Goal: Information Seeking & Learning: Learn about a topic

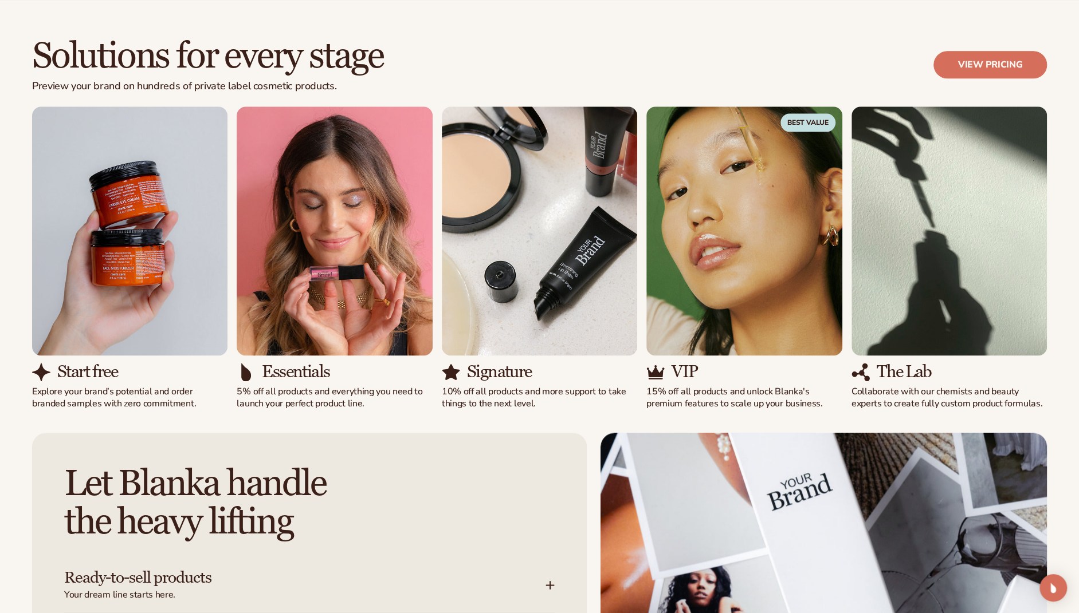
scroll to position [974, 0]
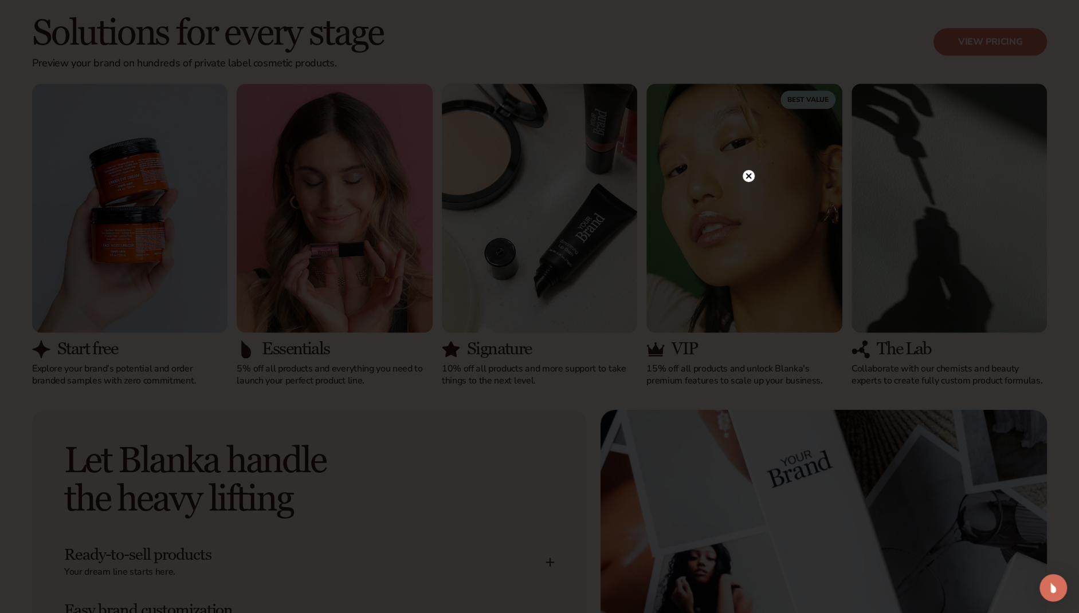
click at [750, 173] on circle at bounding box center [748, 176] width 12 height 12
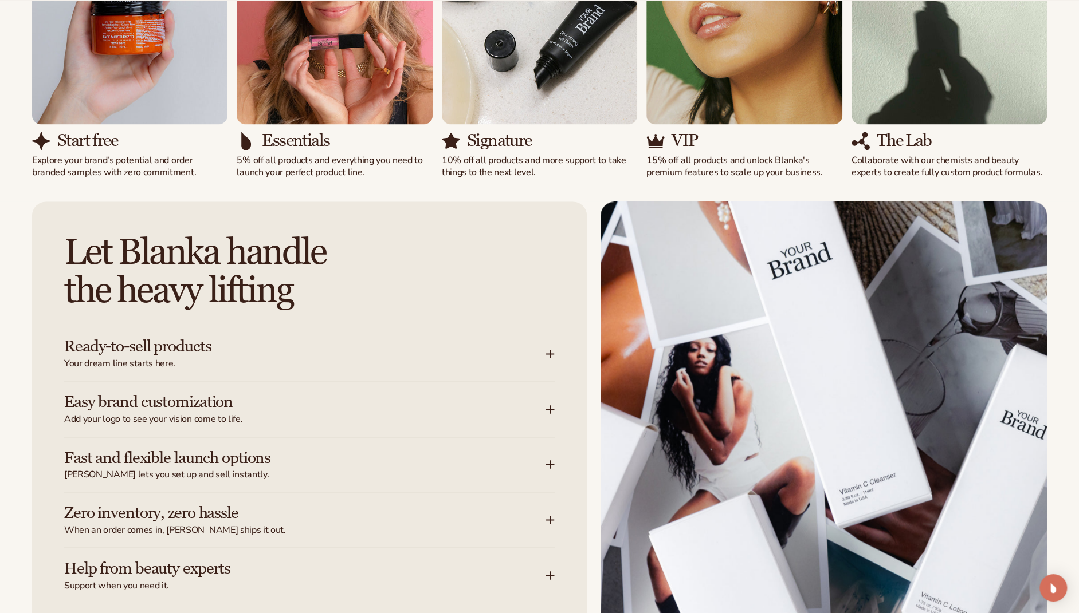
scroll to position [1375, 0]
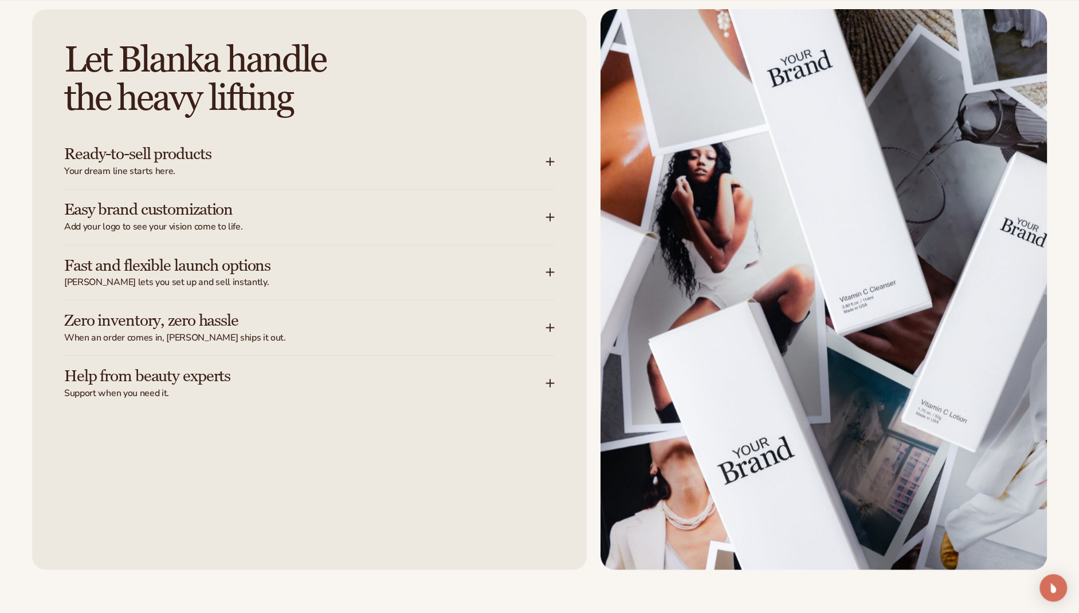
click at [555, 152] on div "Let [PERSON_NAME] handle the heavy lifting Ready-to-sell products Your dream li…" at bounding box center [309, 289] width 554 height 561
click at [551, 159] on icon at bounding box center [549, 161] width 9 height 9
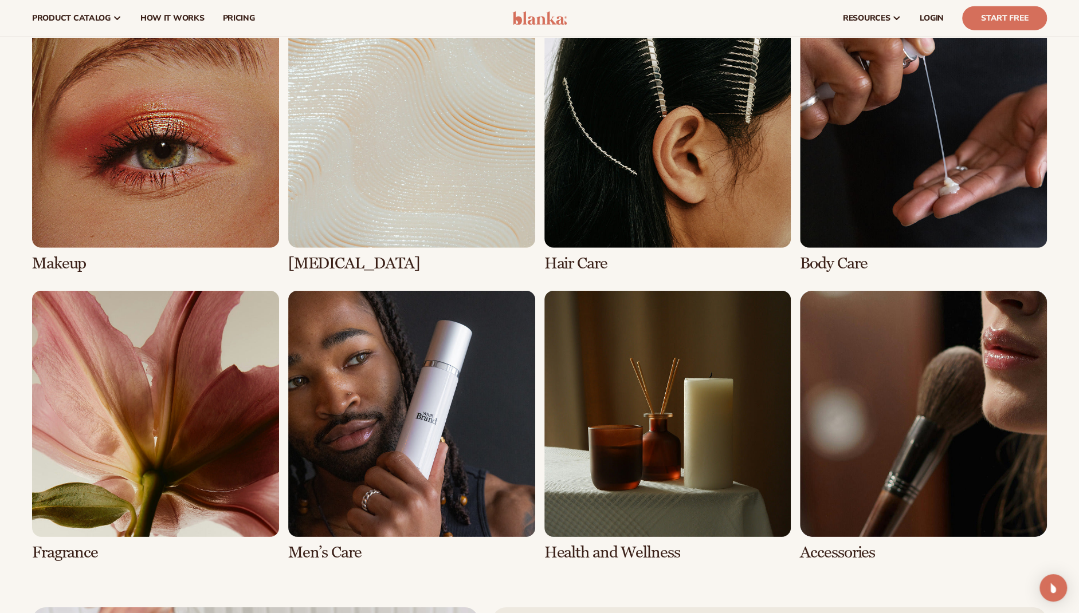
scroll to position [2291, 0]
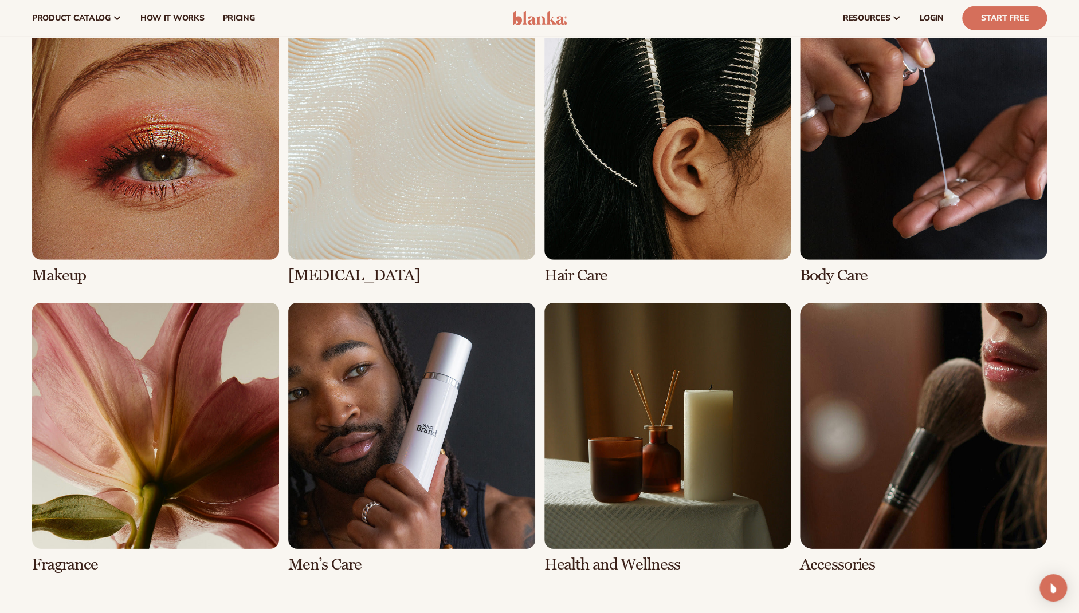
click at [448, 218] on link "2 / 8" at bounding box center [411, 149] width 247 height 272
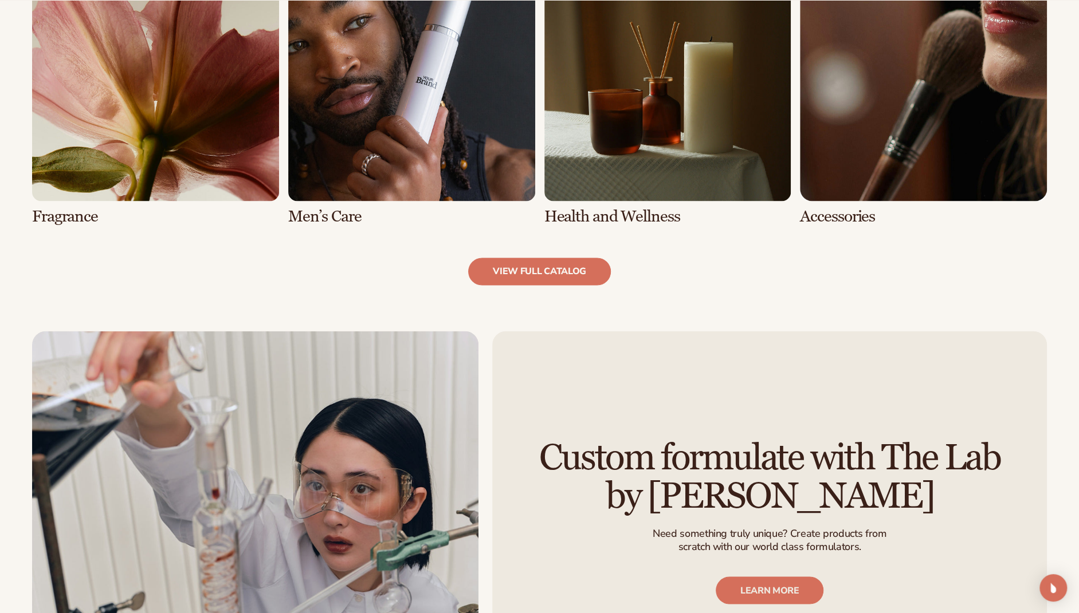
scroll to position [1317, 0]
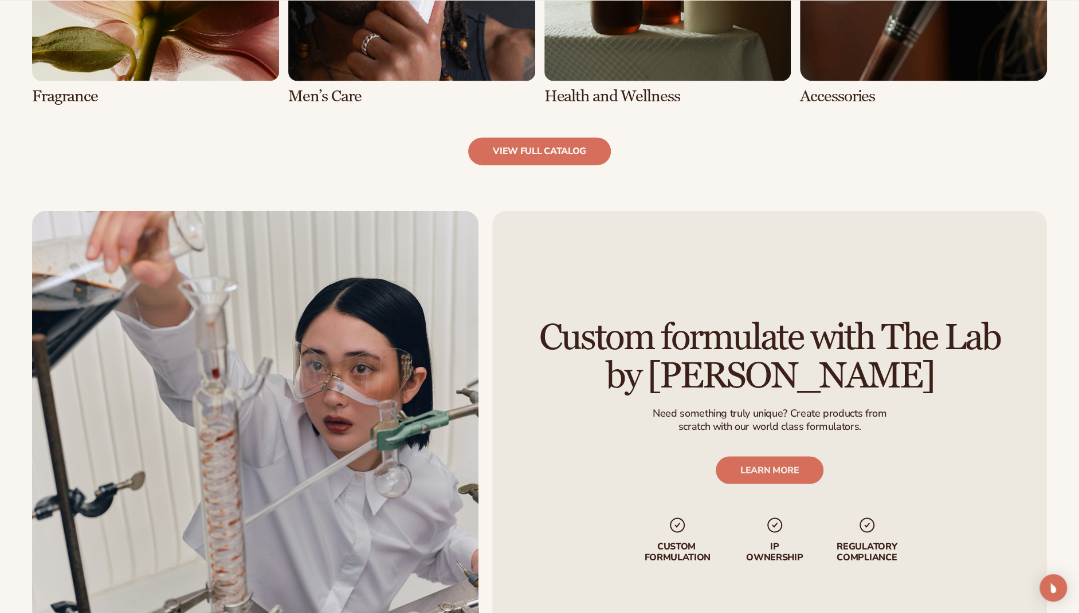
click at [541, 139] on link "view full catalog" at bounding box center [539, 150] width 143 height 27
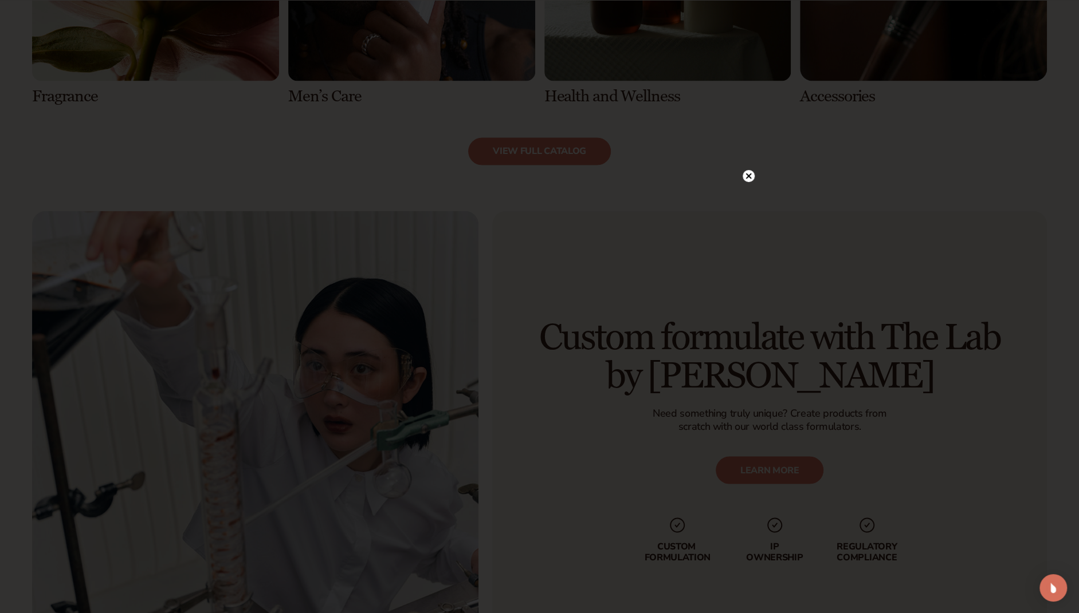
click at [743, 175] on icon at bounding box center [748, 176] width 12 height 12
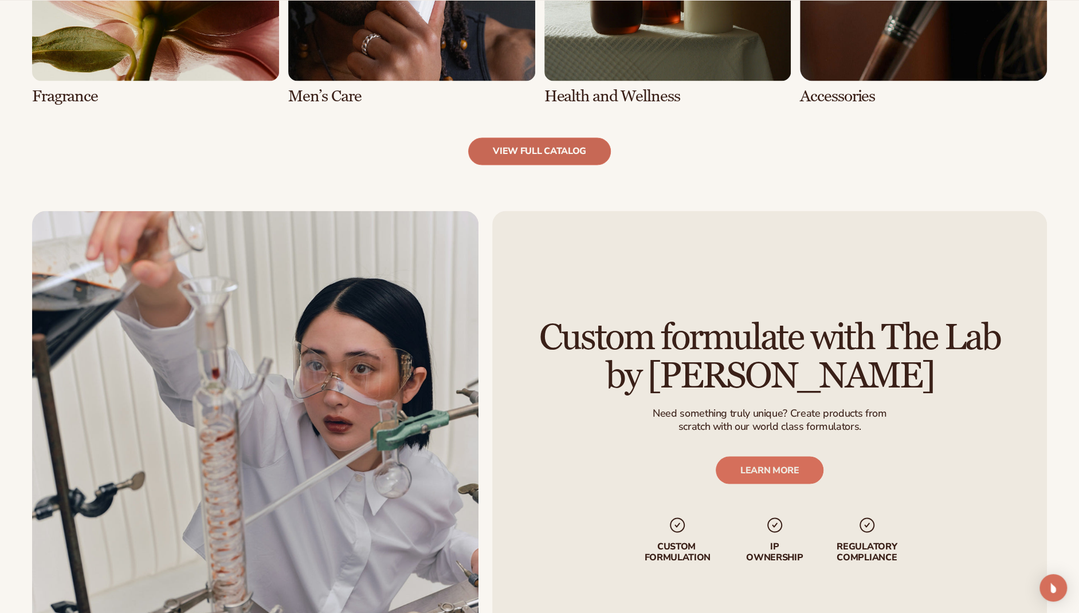
click at [523, 141] on link "view full catalog" at bounding box center [539, 150] width 143 height 27
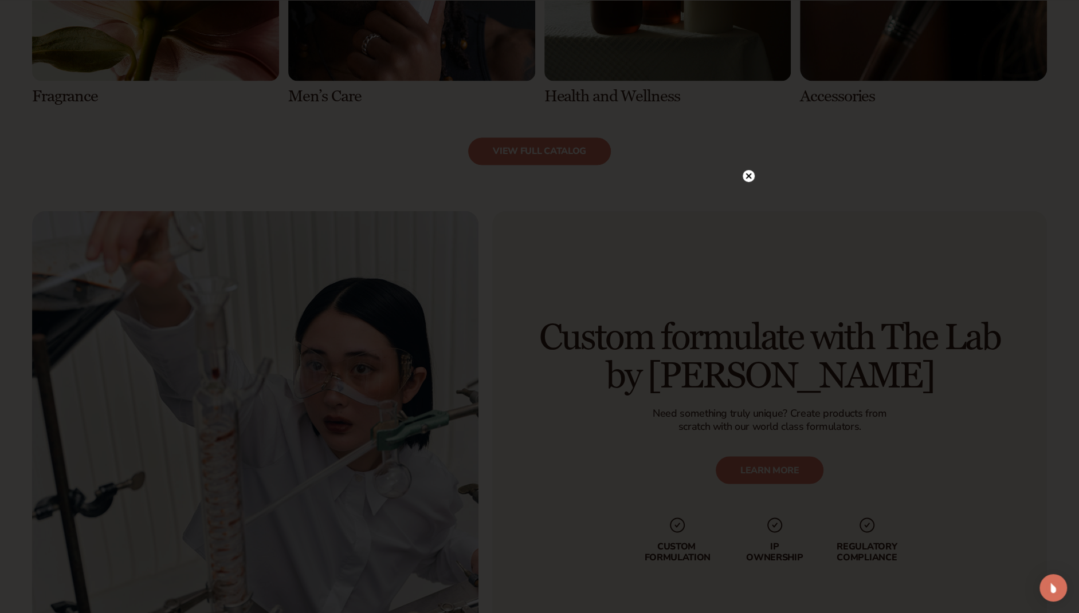
click at [745, 177] on circle at bounding box center [748, 176] width 12 height 12
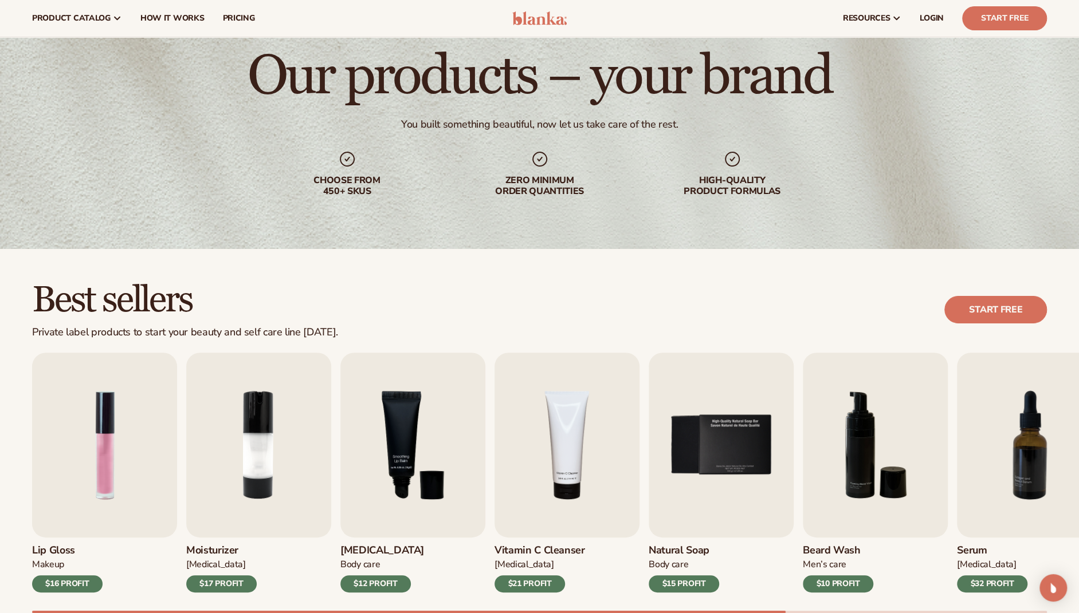
scroll to position [0, 0]
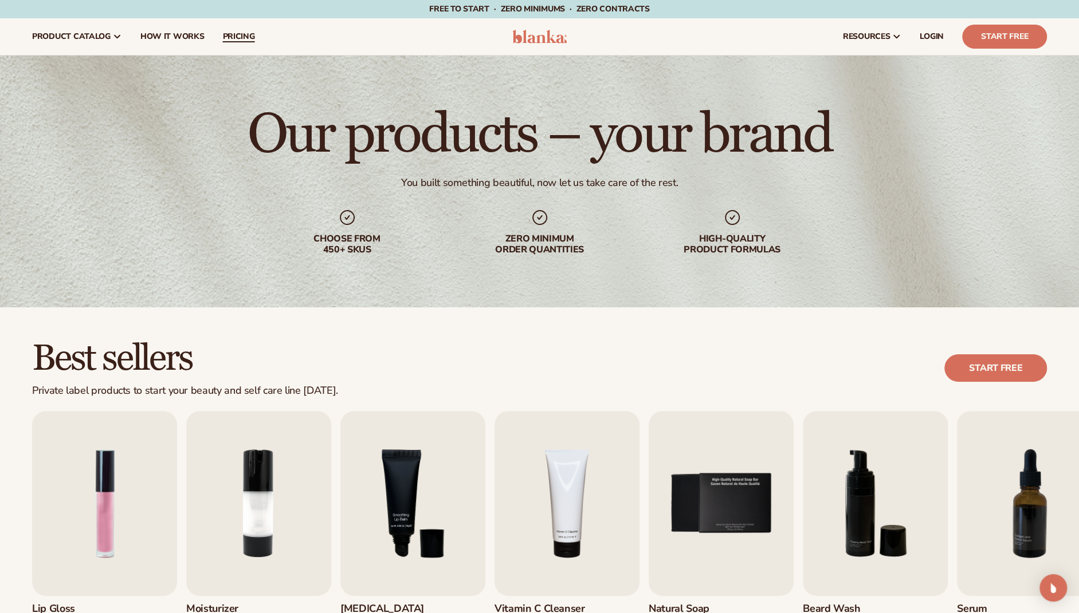
click at [241, 33] on span "pricing" at bounding box center [238, 36] width 32 height 9
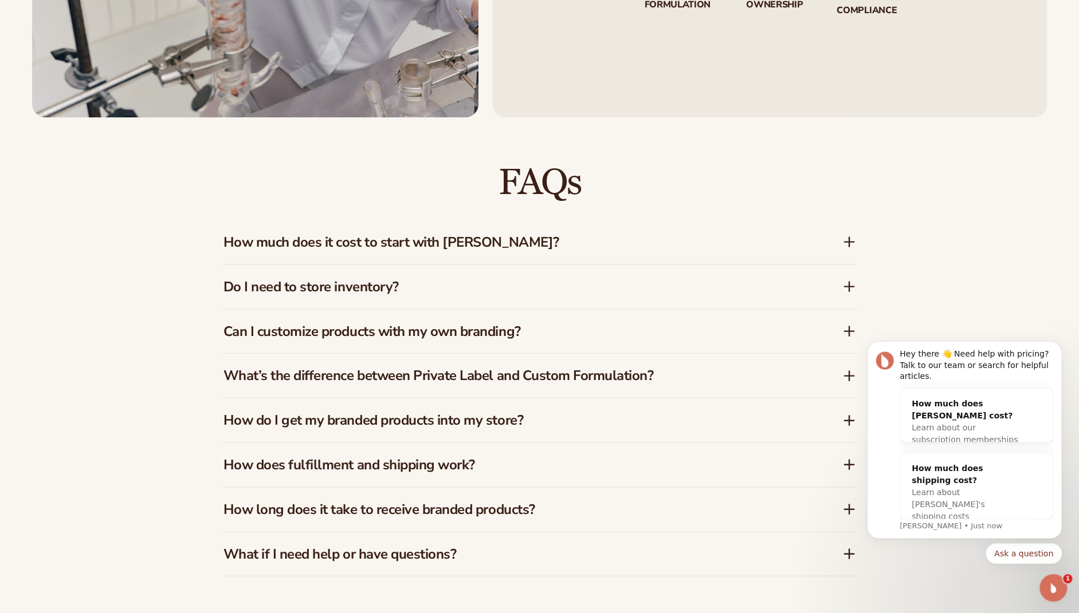
scroll to position [1718, 0]
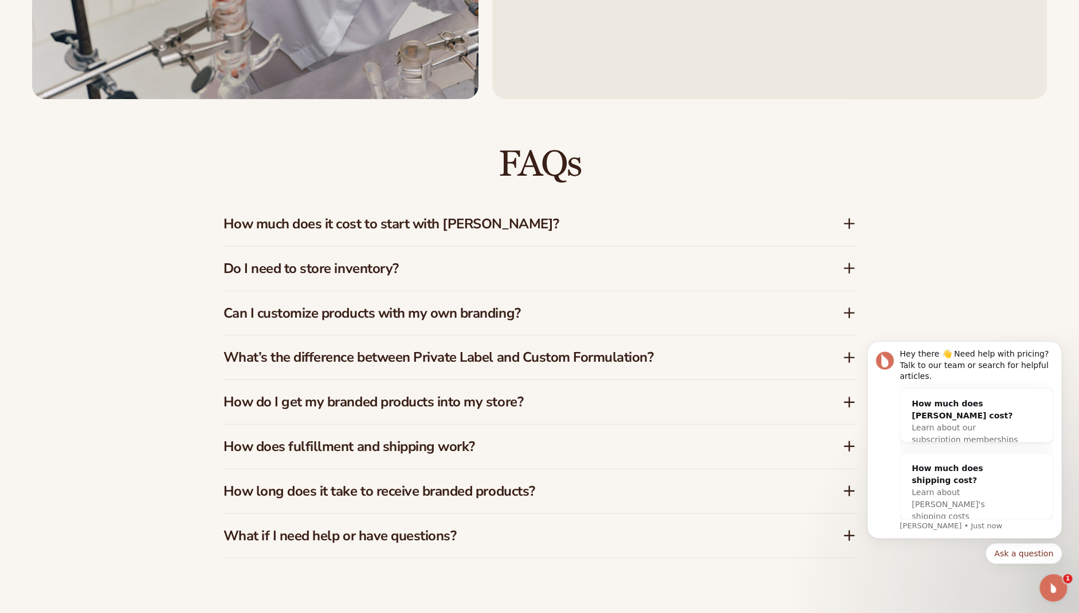
click at [435, 222] on h3 "How much does it cost to start with Blanka?" at bounding box center [515, 224] width 584 height 17
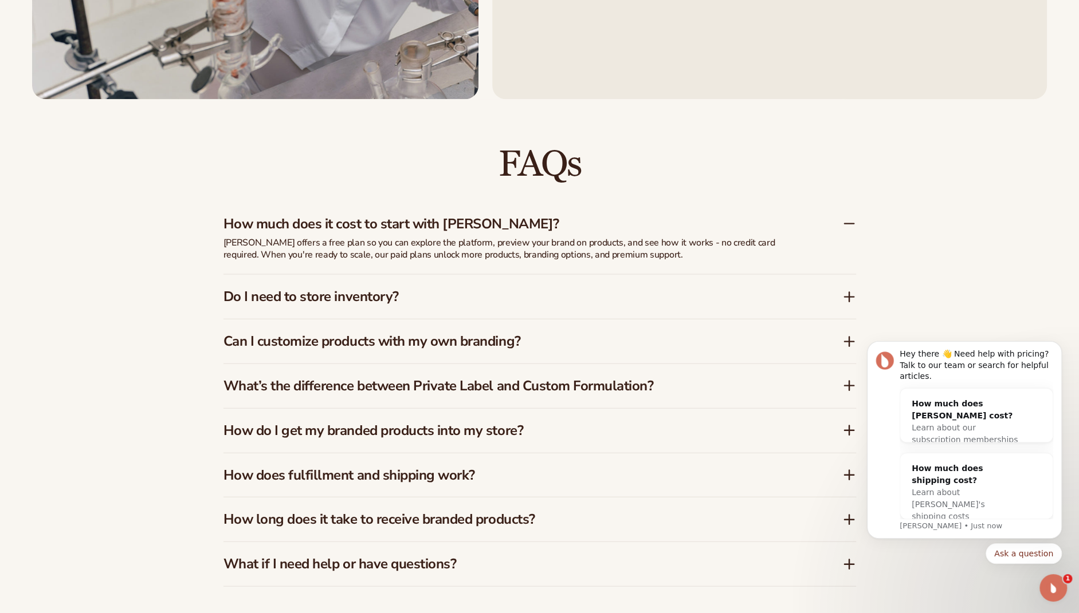
click at [438, 303] on h3 "Do I need to store inventory?" at bounding box center [515, 297] width 584 height 17
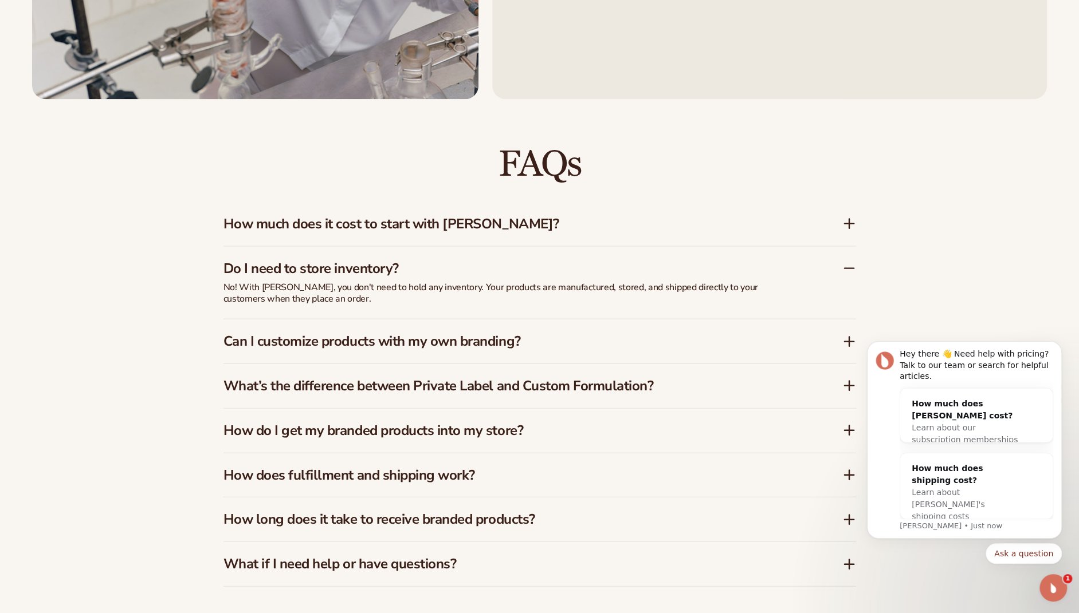
click at [473, 360] on div "Can I customize products with my own branding?" at bounding box center [539, 342] width 632 height 44
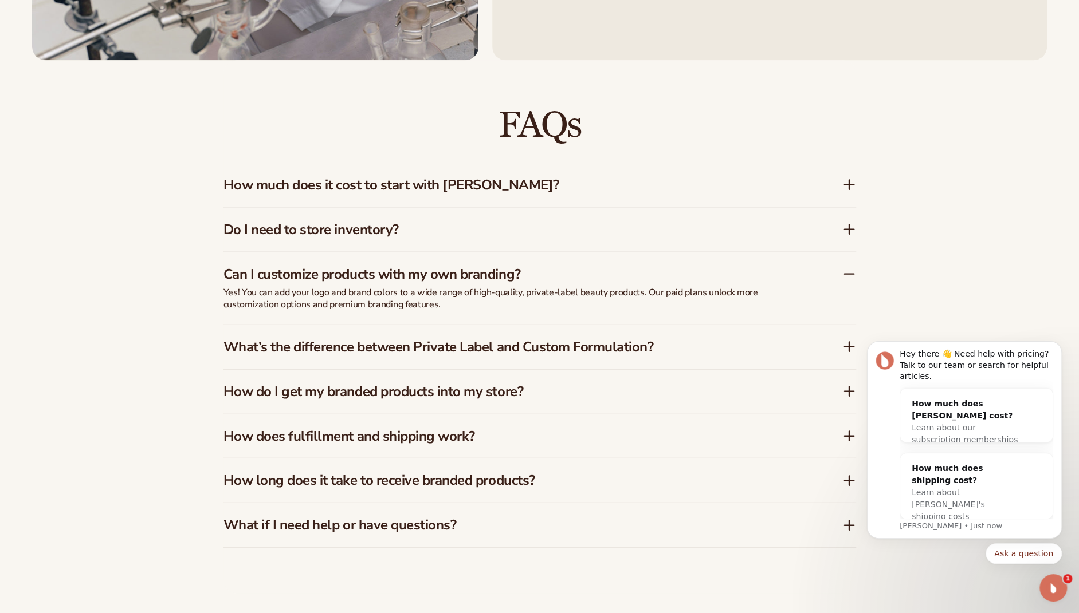
scroll to position [1833, 0]
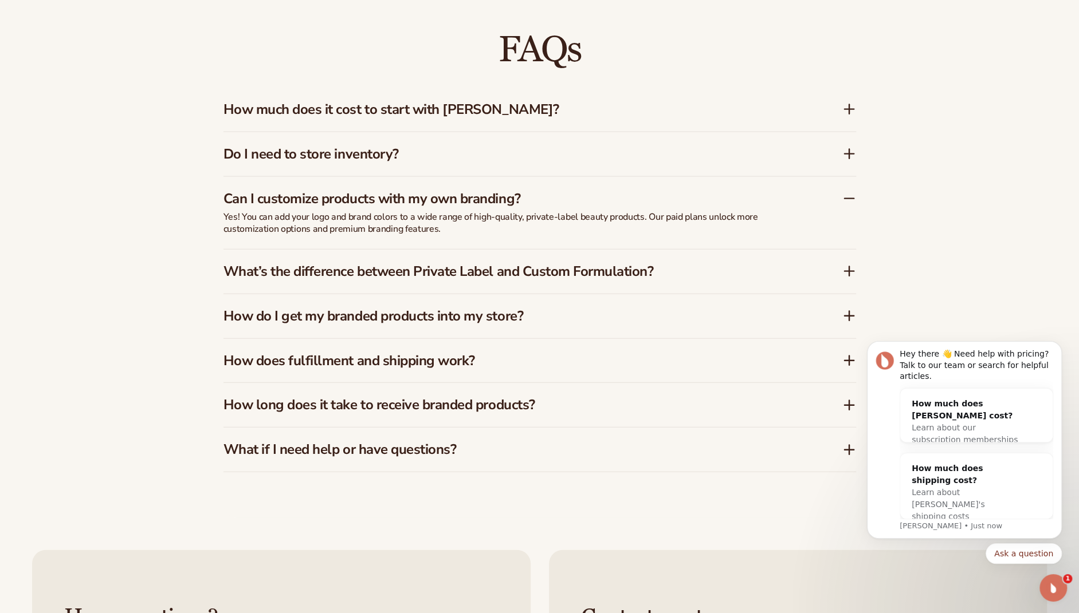
click at [451, 277] on h3 "What’s the difference between Private Label and Custom Formulation?" at bounding box center [515, 271] width 584 height 17
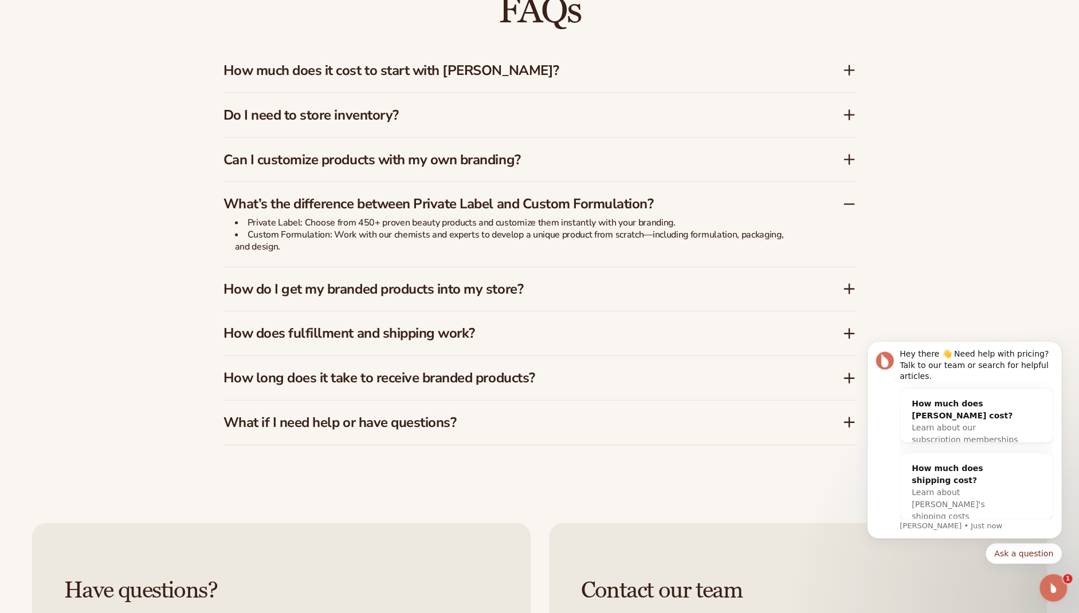
scroll to position [1890, 0]
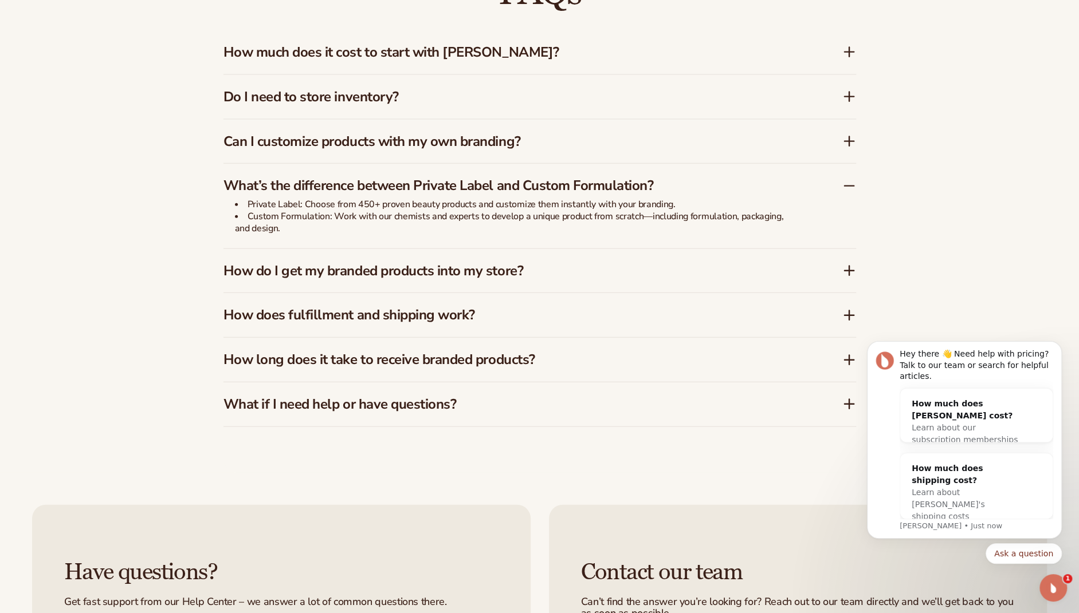
click at [443, 277] on h3 "How do I get my branded products into my store?" at bounding box center [515, 271] width 584 height 17
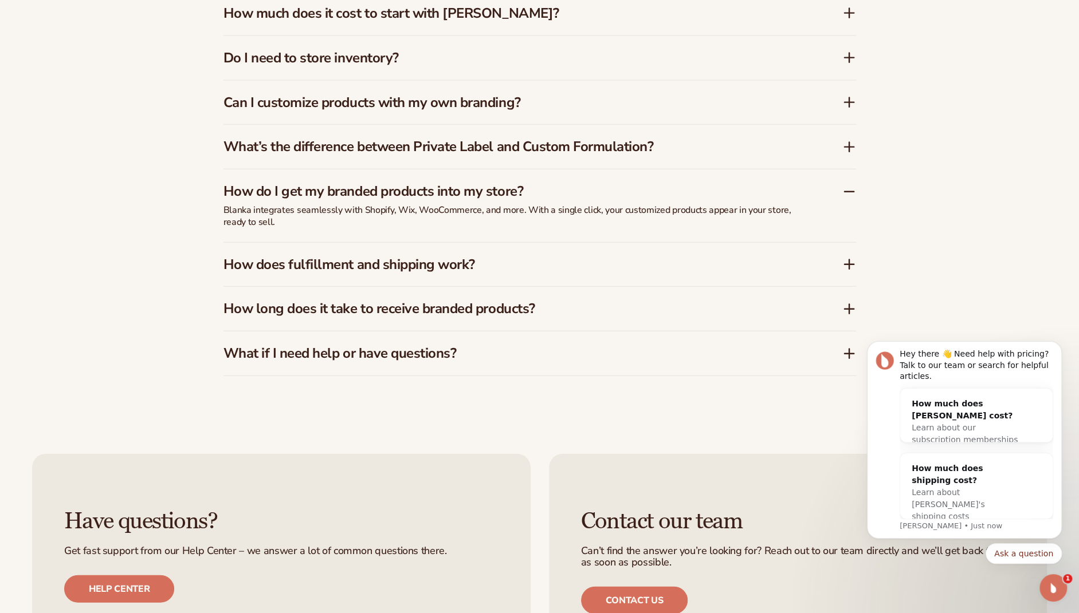
scroll to position [1948, 0]
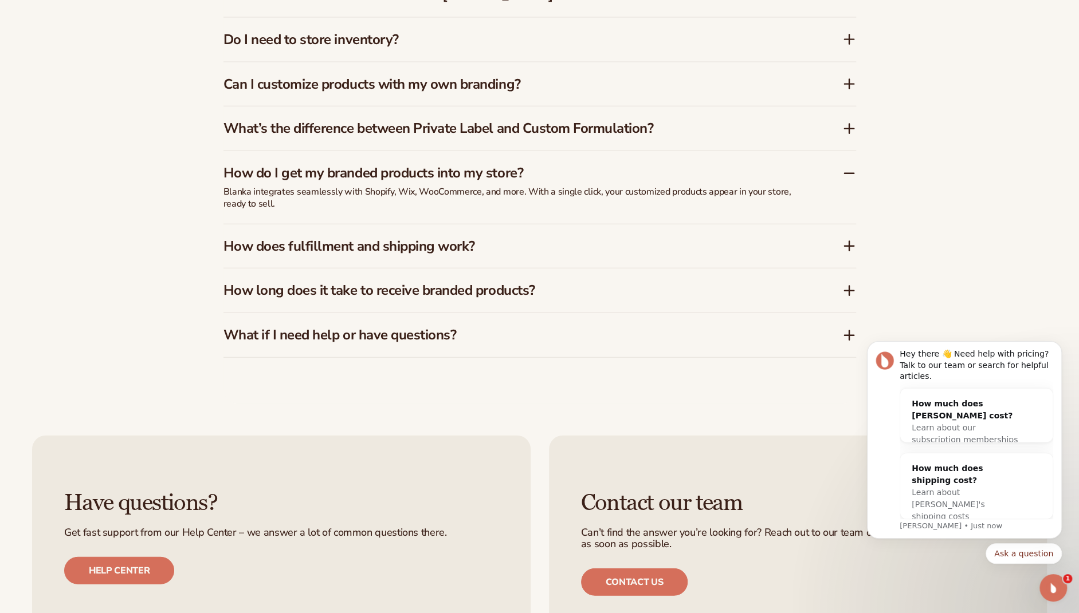
click at [455, 251] on h3 "How does fulfillment and shipping work?" at bounding box center [515, 246] width 584 height 17
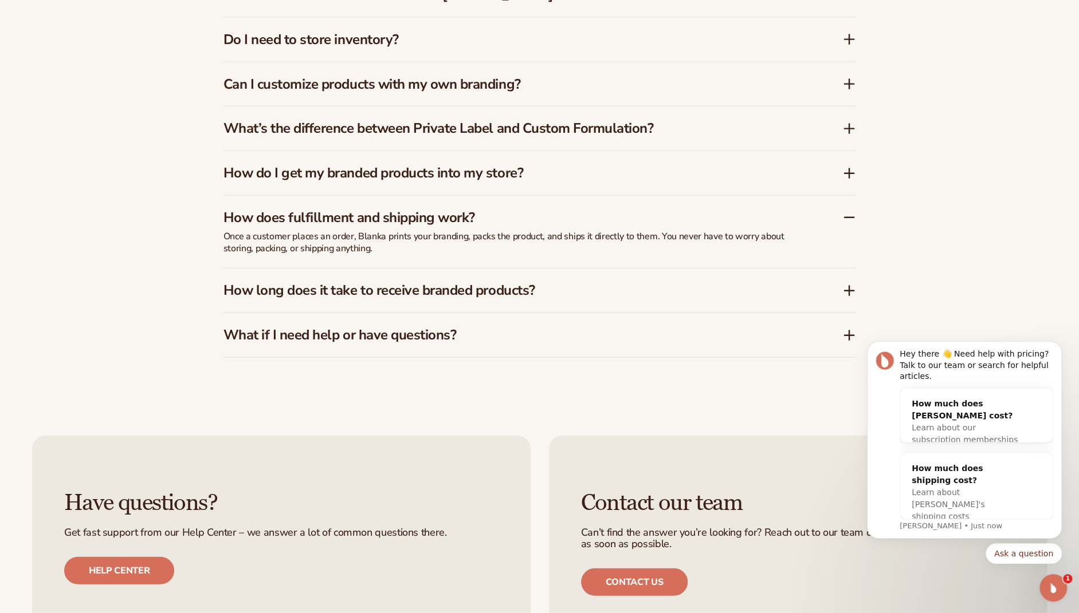
click at [446, 283] on h3 "How long does it take to receive branded products?" at bounding box center [515, 290] width 584 height 17
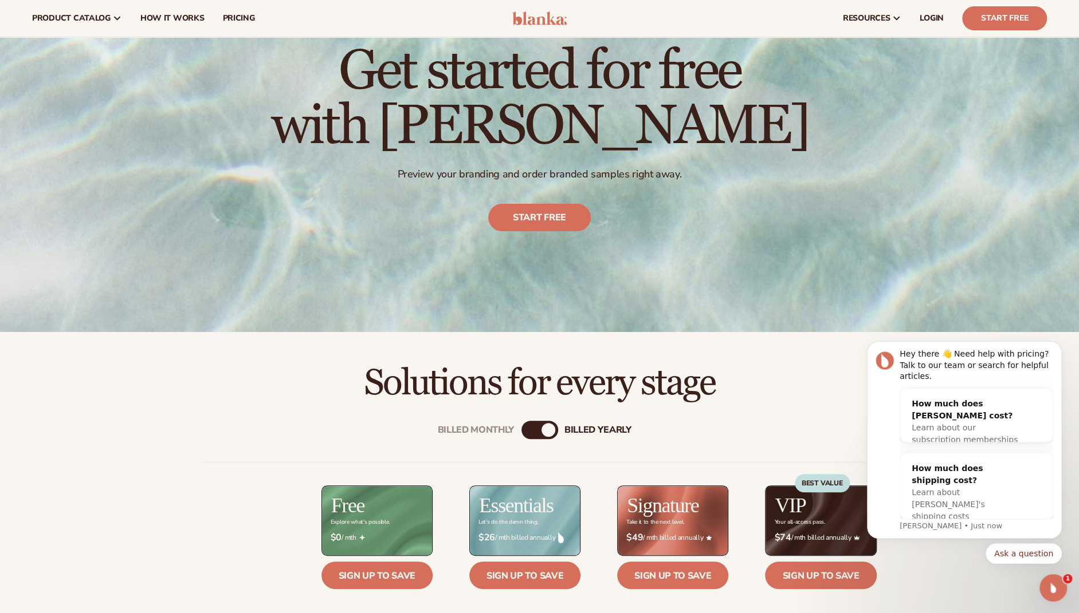
scroll to position [14, 0]
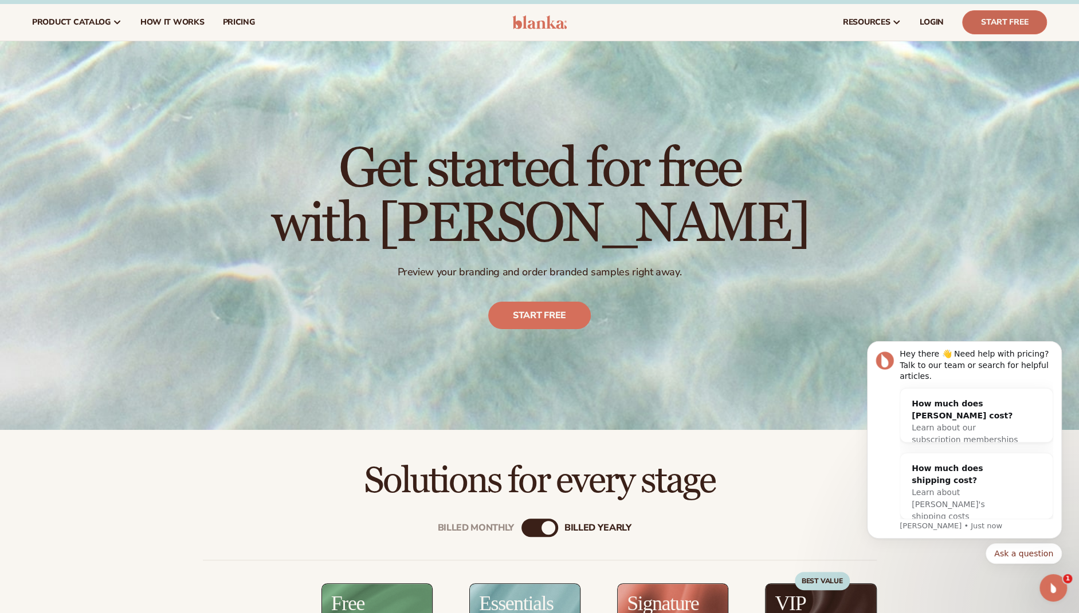
click at [998, 18] on link "Start Free" at bounding box center [1004, 22] width 85 height 24
